Goal: Transaction & Acquisition: Purchase product/service

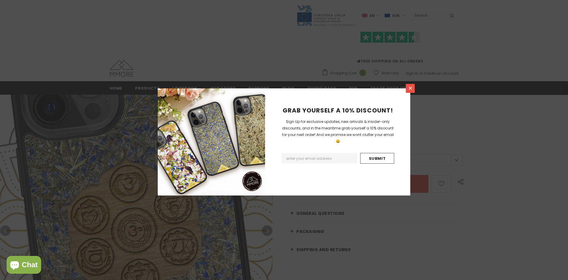
click at [410, 88] on icon at bounding box center [410, 88] width 3 height 3
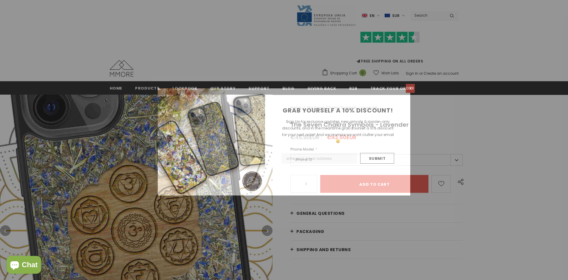
click at [410, 88] on icon at bounding box center [410, 88] width 3 height 3
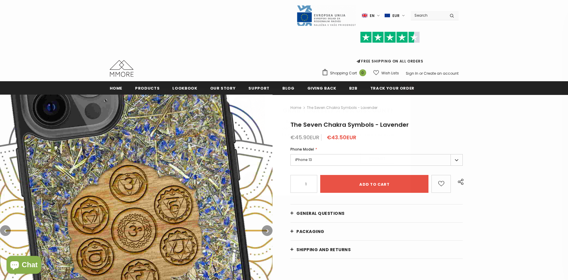
click at [410, 88] on icon at bounding box center [410, 88] width 3 height 3
